Goal: Task Accomplishment & Management: Complete application form

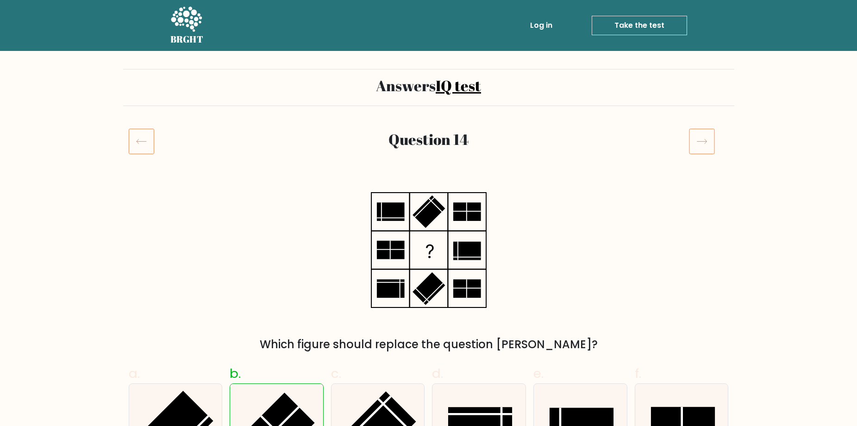
click at [708, 143] on icon at bounding box center [702, 141] width 26 height 26
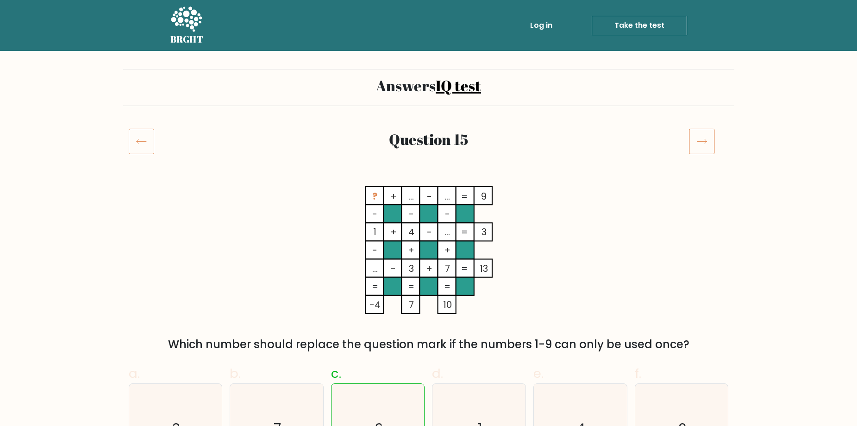
drag, startPoint x: 793, startPoint y: 172, endPoint x: 785, endPoint y: 161, distance: 13.5
click at [704, 145] on icon at bounding box center [702, 141] width 26 height 26
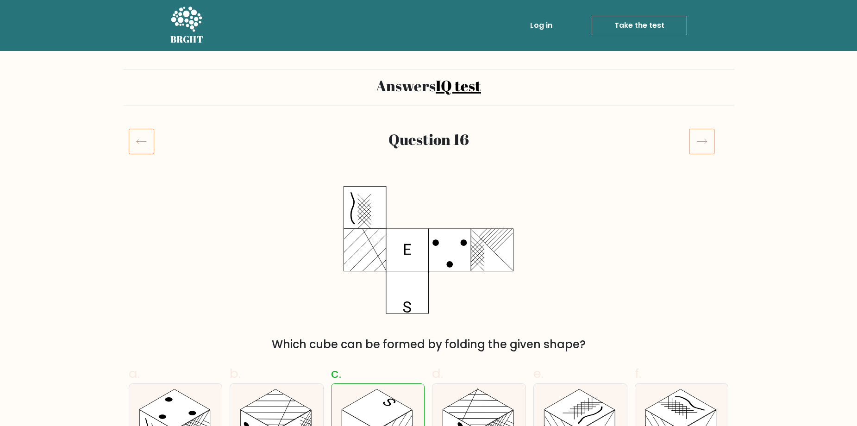
click at [705, 138] on icon at bounding box center [702, 141] width 26 height 26
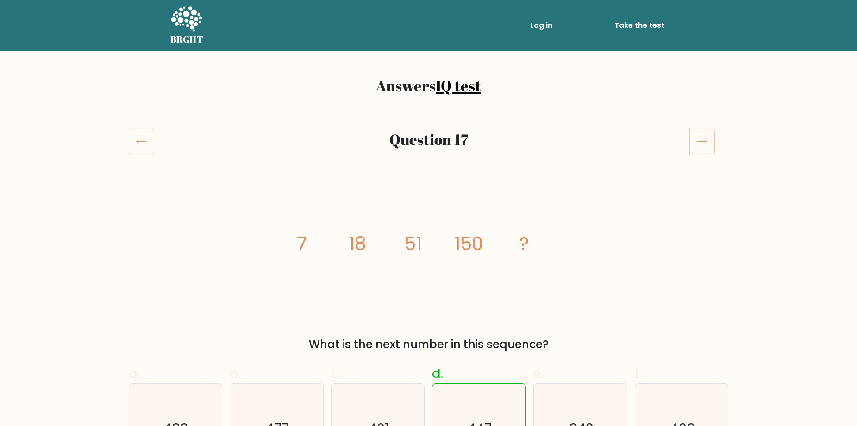
drag, startPoint x: 306, startPoint y: 244, endPoint x: 289, endPoint y: 245, distance: 17.1
click at [293, 244] on icon "image/svg+xml 7 18 51 150 ?" at bounding box center [429, 250] width 278 height 128
click at [364, 248] on tspan "18" at bounding box center [357, 243] width 18 height 26
click at [342, 246] on icon "image/svg+xml 7 18 51 150 ?" at bounding box center [429, 250] width 278 height 128
click at [443, 249] on icon "image/svg+xml 7 18 51 150 ?" at bounding box center [429, 250] width 278 height 128
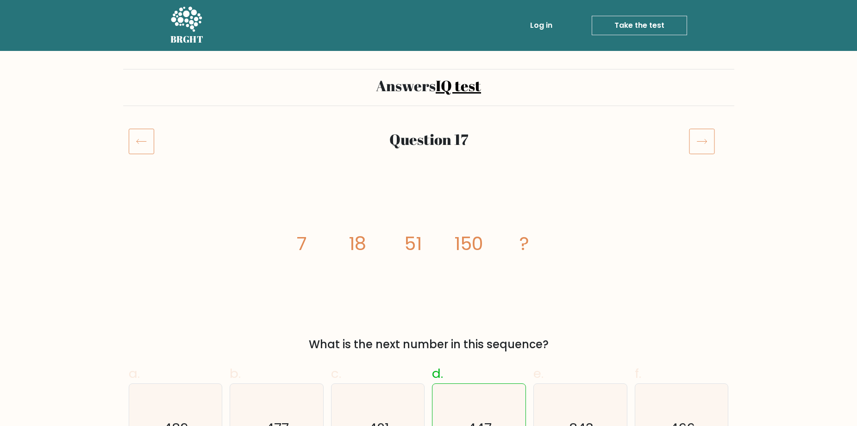
drag, startPoint x: 423, startPoint y: 244, endPoint x: 402, endPoint y: 248, distance: 21.1
click at [400, 243] on icon "image/svg+xml 7 18 51 150 ?" at bounding box center [429, 250] width 278 height 128
drag, startPoint x: 472, startPoint y: 248, endPoint x: 481, endPoint y: 246, distance: 9.1
click at [472, 248] on tspan "150" at bounding box center [468, 243] width 29 height 26
drag, startPoint x: 489, startPoint y: 243, endPoint x: 440, endPoint y: 248, distance: 48.9
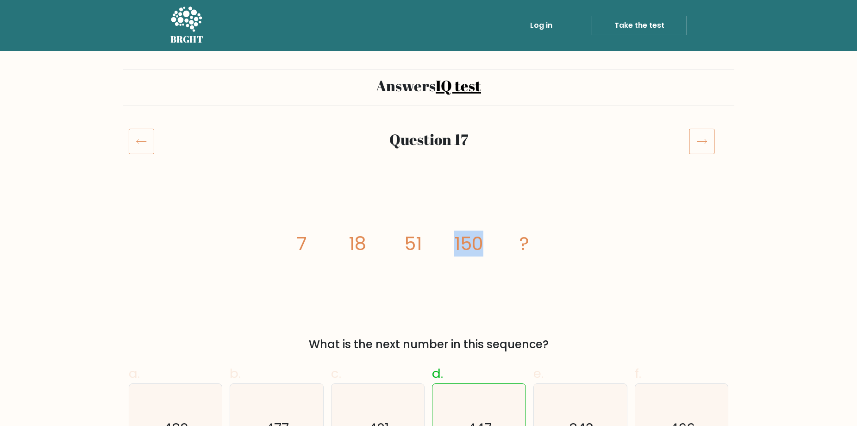
click at [436, 244] on icon "image/svg+xml 7 18 51 150 ?" at bounding box center [429, 250] width 278 height 128
click at [286, 240] on div "image/svg+xml 7 18 51 150 ? What is the next number in this sequence?" at bounding box center [428, 269] width 611 height 167
click at [354, 262] on icon "image/svg+xml 7 18 51 150 ?" at bounding box center [429, 250] width 278 height 128
drag, startPoint x: 424, startPoint y: 241, endPoint x: 389, endPoint y: 245, distance: 35.9
click at [389, 245] on icon "image/svg+xml 7 18 51 150 ?" at bounding box center [429, 250] width 278 height 128
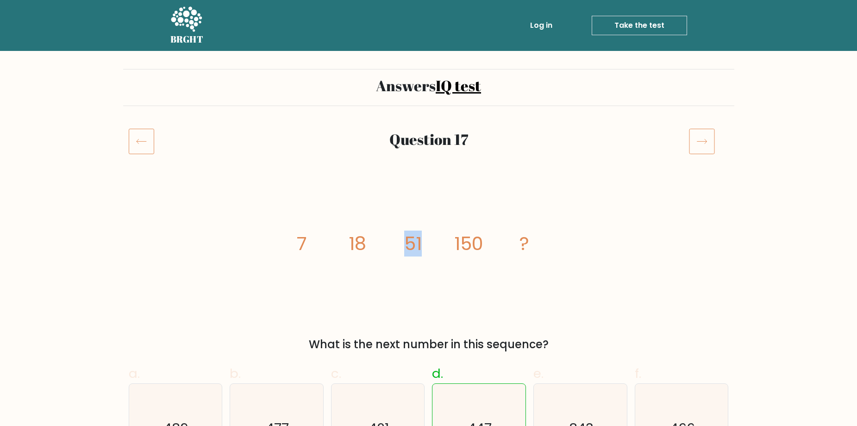
click at [419, 254] on tspan "51" at bounding box center [413, 243] width 18 height 26
drag, startPoint x: 366, startPoint y: 243, endPoint x: 330, endPoint y: 243, distance: 36.1
click at [330, 243] on icon "image/svg+xml 7 18 51 150 ?" at bounding box center [429, 250] width 278 height 128
click at [366, 250] on icon "image/svg+xml 7 18 51 150 ?" at bounding box center [429, 250] width 278 height 128
drag, startPoint x: 502, startPoint y: 246, endPoint x: 449, endPoint y: 251, distance: 52.6
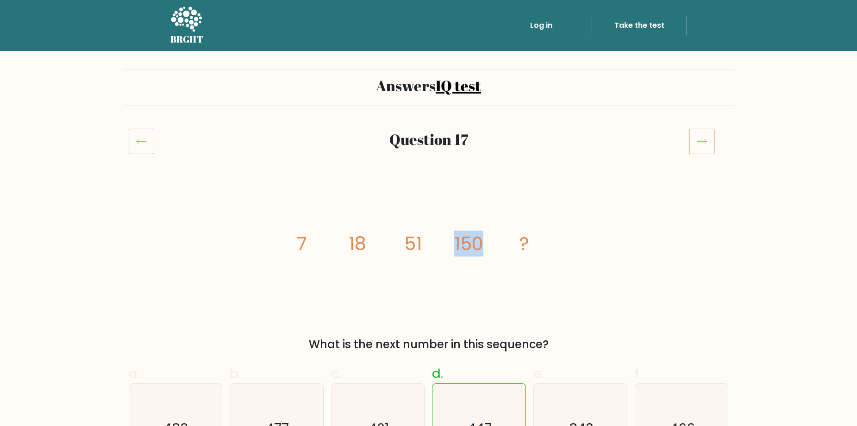
click at [450, 251] on icon "image/svg+xml 7 18 51 150 ?" at bounding box center [429, 250] width 278 height 128
click at [467, 245] on tspan "150" at bounding box center [468, 243] width 29 height 26
drag, startPoint x: 485, startPoint y: 249, endPoint x: 444, endPoint y: 255, distance: 41.8
click at [433, 250] on icon "image/svg+xml 7 18 51 150 ?" at bounding box center [429, 250] width 278 height 128
drag, startPoint x: 467, startPoint y: 254, endPoint x: 478, endPoint y: 255, distance: 11.1
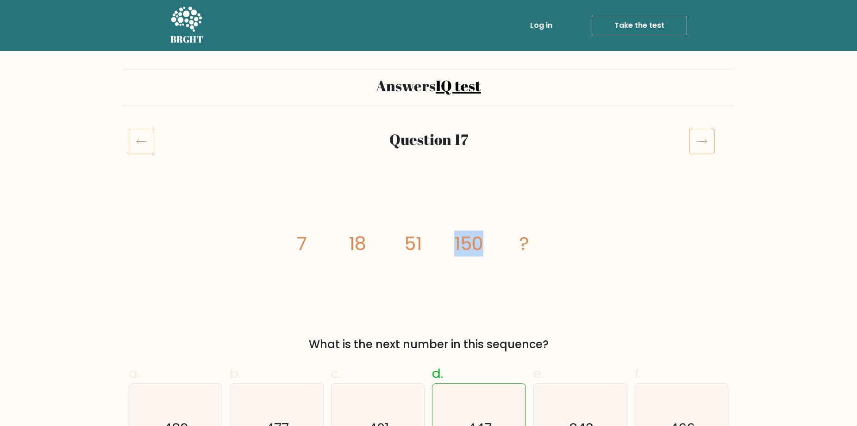
click at [467, 254] on tspan "150" at bounding box center [468, 243] width 29 height 26
drag, startPoint x: 435, startPoint y: 254, endPoint x: 426, endPoint y: 257, distance: 9.8
click at [426, 257] on icon "image/svg+xml 7 18 51 150 ?" at bounding box center [429, 250] width 278 height 128
click at [321, 237] on icon "image/svg+xml 7 18 51 150 ?" at bounding box center [429, 250] width 278 height 128
drag, startPoint x: 313, startPoint y: 240, endPoint x: 256, endPoint y: 247, distance: 57.4
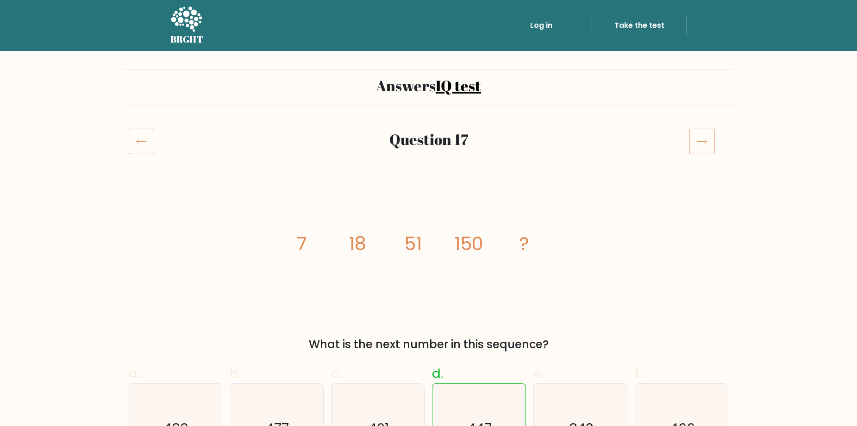
click at [281, 244] on div "image/svg+xml 7 18 51 150 ? What is the next number in this sequence?" at bounding box center [428, 269] width 611 height 167
click at [316, 252] on icon "image/svg+xml 7 18 51 150 ?" at bounding box center [429, 250] width 278 height 128
drag, startPoint x: 305, startPoint y: 239, endPoint x: 294, endPoint y: 247, distance: 13.0
click at [292, 243] on icon "image/svg+xml 7 18 51 150 ?" at bounding box center [429, 250] width 278 height 128
click at [316, 251] on icon "image/svg+xml 7 18 51 150 ?" at bounding box center [429, 250] width 278 height 128
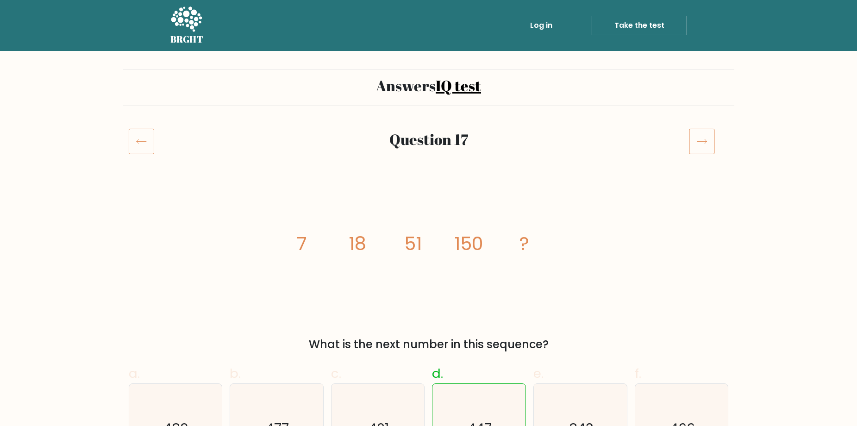
click at [278, 245] on div "image/svg+xml 7 18 51 150 ? What is the next number in this sequence?" at bounding box center [428, 269] width 611 height 167
click at [320, 252] on icon "image/svg+xml 7 18 51 150 ?" at bounding box center [429, 250] width 278 height 128
click at [270, 249] on div "image/svg+xml 7 18 51 150 ? What is the next number in this sequence?" at bounding box center [428, 269] width 611 height 167
click at [320, 252] on icon "image/svg+xml 7 18 51 150 ?" at bounding box center [429, 250] width 278 height 128
drag, startPoint x: 311, startPoint y: 243, endPoint x: 288, endPoint y: 250, distance: 23.9
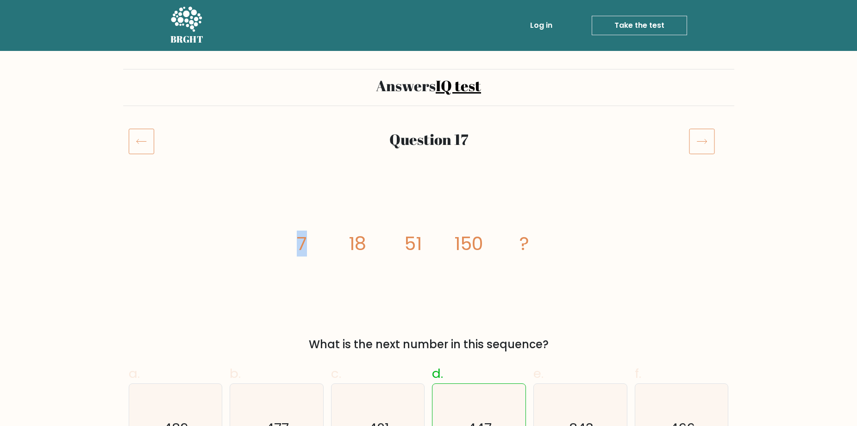
click at [282, 249] on div "image/svg+xml 7 18 51 150 ? What is the next number in this sequence?" at bounding box center [428, 269] width 611 height 167
drag, startPoint x: 342, startPoint y: 252, endPoint x: 352, endPoint y: 254, distance: 9.5
click at [343, 253] on icon "image/svg+xml 7 18 51 150 ?" at bounding box center [429, 250] width 278 height 128
drag, startPoint x: 368, startPoint y: 248, endPoint x: 335, endPoint y: 253, distance: 33.3
click at [335, 253] on icon "image/svg+xml 7 18 51 150 ?" at bounding box center [429, 250] width 278 height 128
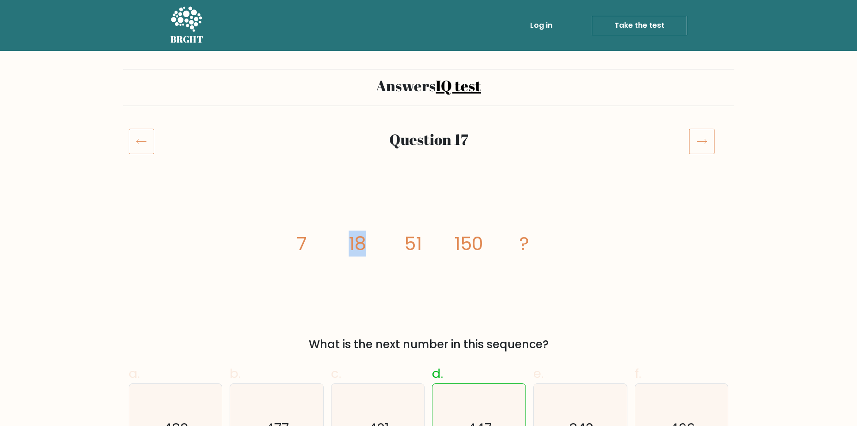
click at [361, 264] on icon "image/svg+xml 7 18 51 150 ?" at bounding box center [429, 250] width 278 height 128
drag, startPoint x: 368, startPoint y: 243, endPoint x: 268, endPoint y: 269, distance: 102.8
click at [330, 251] on icon "image/svg+xml 7 18 51 150 ?" at bounding box center [429, 250] width 278 height 128
click at [341, 280] on icon "image/svg+xml 7 18 51 150 ?" at bounding box center [429, 250] width 278 height 128
click at [303, 255] on tspan "7" at bounding box center [302, 243] width 10 height 26
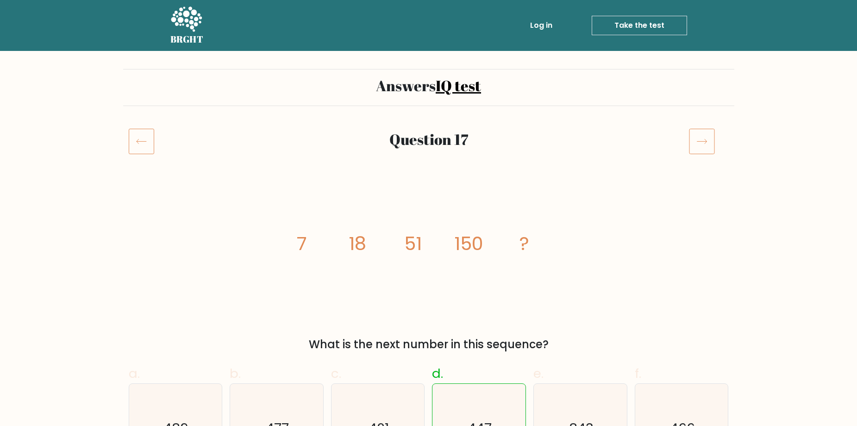
drag, startPoint x: 305, startPoint y: 242, endPoint x: 194, endPoint y: 261, distance: 112.7
click at [286, 245] on div "image/svg+xml 7 18 51 150 ? What is the next number in this sequence?" at bounding box center [428, 269] width 611 height 167
click at [378, 245] on icon "image/svg+xml 7 18 51 150 ?" at bounding box center [429, 250] width 278 height 128
drag, startPoint x: 367, startPoint y: 245, endPoint x: 175, endPoint y: 275, distance: 193.9
click at [344, 246] on icon "image/svg+xml 7 18 51 150 ?" at bounding box center [429, 250] width 278 height 128
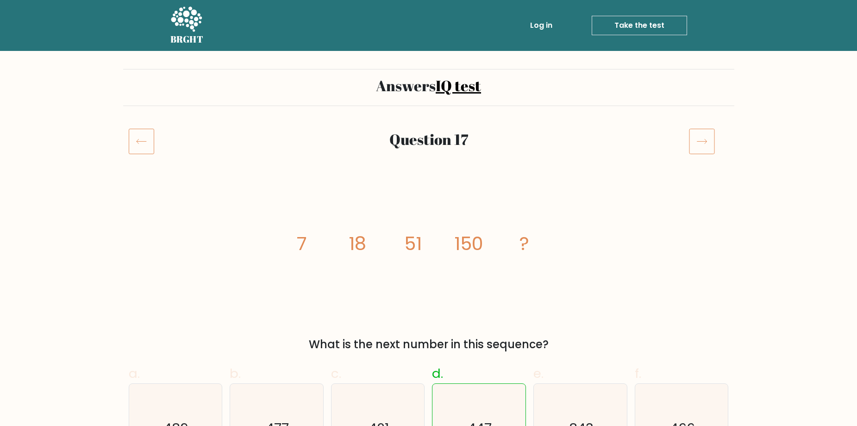
click at [230, 282] on div "image/svg+xml 7 18 51 150 ? What is the next number in this sequence?" at bounding box center [428, 269] width 611 height 167
drag, startPoint x: 373, startPoint y: 241, endPoint x: 261, endPoint y: 266, distance: 114.0
click at [322, 247] on icon "image/svg+xml 7 18 51 150 ?" at bounding box center [429, 250] width 278 height 128
click at [285, 273] on div "image/svg+xml 7 18 51 150 ? What is the next number in this sequence?" at bounding box center [428, 269] width 611 height 167
drag, startPoint x: 367, startPoint y: 243, endPoint x: 352, endPoint y: 251, distance: 17.4
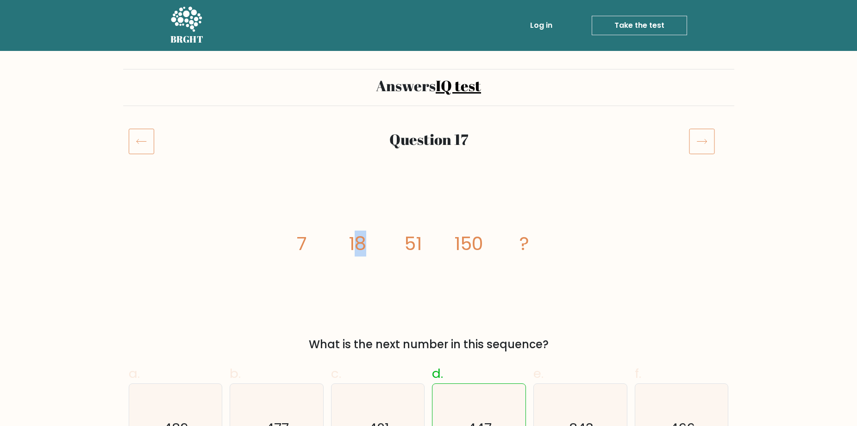
click at [337, 247] on icon "image/svg+xml 7 18 51 150 ?" at bounding box center [429, 250] width 278 height 128
click at [422, 243] on icon "image/svg+xml 7 18 51 150 ?" at bounding box center [429, 250] width 278 height 128
drag, startPoint x: 407, startPoint y: 243, endPoint x: 399, endPoint y: 244, distance: 8.5
click at [399, 244] on icon "image/svg+xml 7 18 51 150 ?" at bounding box center [429, 250] width 278 height 128
click at [415, 249] on tspan "51" at bounding box center [413, 243] width 18 height 26
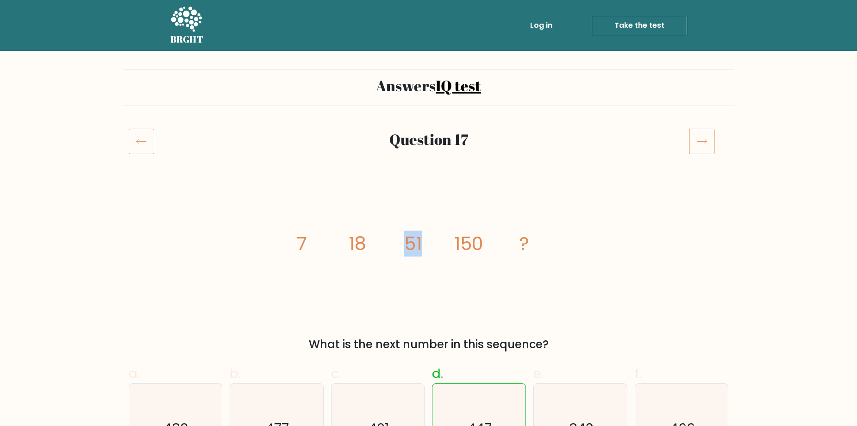
drag, startPoint x: 411, startPoint y: 246, endPoint x: 407, endPoint y: 249, distance: 5.4
click at [407, 249] on icon "image/svg+xml 7 18 51 150 ?" at bounding box center [429, 250] width 278 height 128
click at [315, 229] on icon "image/svg+xml 7 18 51 150 ?" at bounding box center [429, 250] width 278 height 128
click at [706, 139] on icon at bounding box center [702, 141] width 26 height 26
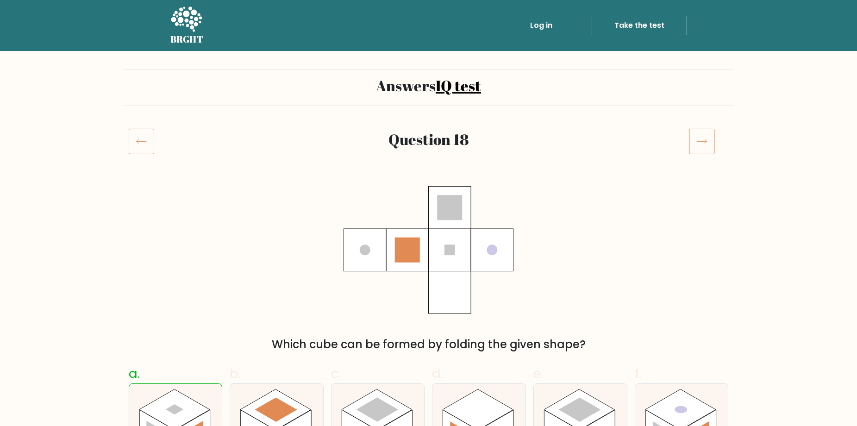
click at [702, 138] on icon at bounding box center [702, 141] width 26 height 26
